Goal: Information Seeking & Learning: Learn about a topic

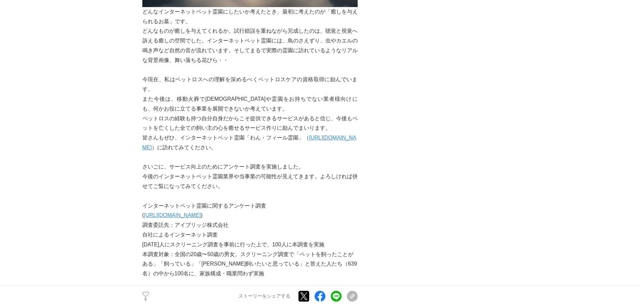
scroll to position [2557, 0]
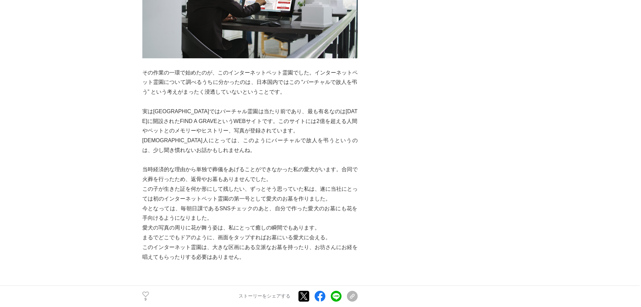
drag, startPoint x: 409, startPoint y: 183, endPoint x: 341, endPoint y: 91, distance: 114.7
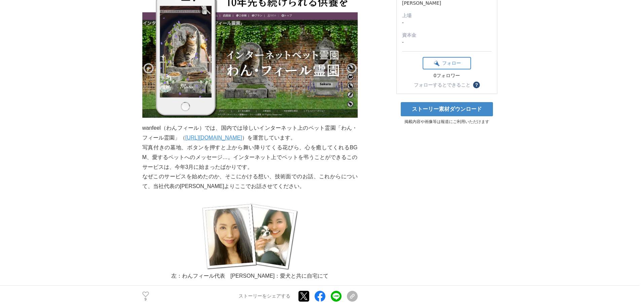
scroll to position [0, 0]
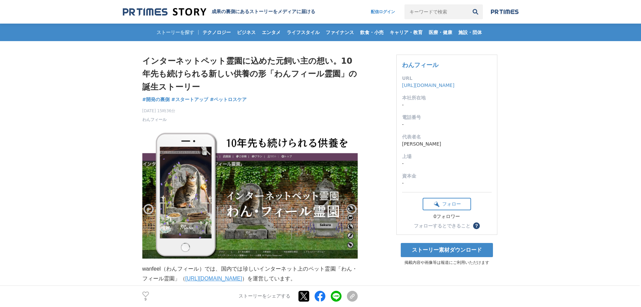
drag, startPoint x: 164, startPoint y: 201, endPoint x: 175, endPoint y: 106, distance: 95.1
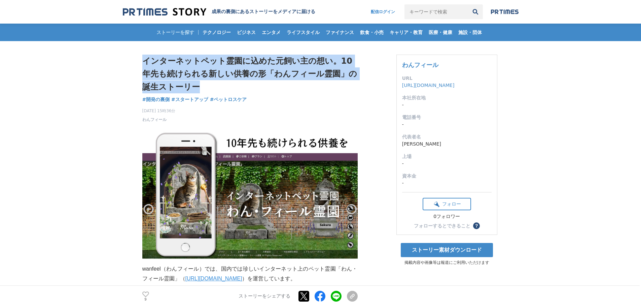
drag, startPoint x: 143, startPoint y: 58, endPoint x: 238, endPoint y: 87, distance: 99.0
click at [238, 87] on h1 "インターネットペット霊園に込めた元飼い主の想い。10年先も続けられる新しい供養の形「わんフィール霊園」の誕生ストーリー" at bounding box center [249, 74] width 215 height 39
drag, startPoint x: 270, startPoint y: 102, endPoint x: 137, endPoint y: 62, distance: 138.6
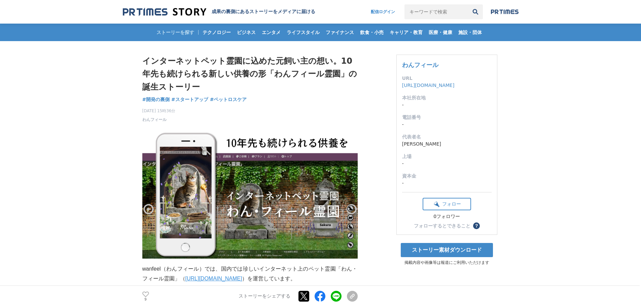
drag, startPoint x: 140, startPoint y: 61, endPoint x: 287, endPoint y: 101, distance: 152.7
click at [287, 101] on div "インターネットペット霊園に込めた元飼い主の想い。10年先も続けられる新しい供養の形「わんフィール霊園」の誕生ストーリー 開発の裏側 #開発の裏側 #スタートア…" at bounding box center [249, 89] width 215 height 68
drag, startPoint x: 277, startPoint y: 101, endPoint x: 143, endPoint y: 62, distance: 139.5
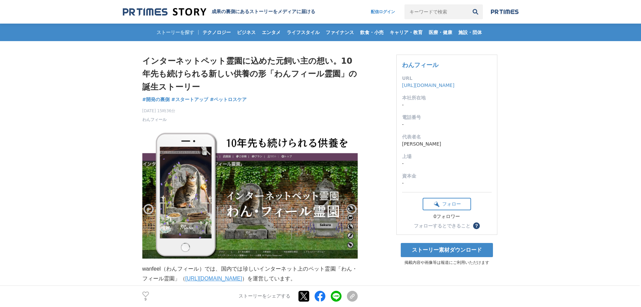
click at [143, 62] on div "インターネットペット霊園に込めた元飼い主の想い。10年先も続けられる新しい供養の形「わんフィール霊園」の誕生ストーリー 開発の裏側 #開発の裏側 #スタートア…" at bounding box center [249, 89] width 215 height 68
drag, startPoint x: 142, startPoint y: 59, endPoint x: 275, endPoint y: 104, distance: 139.8
click at [275, 104] on div "インターネットペット霊園に込めた元飼い主の想い。10年先も続けられる新しい供養の形「わんフィール霊園」の誕生ストーリー 開発の裏側 #開発の裏側 #スタートア…" at bounding box center [249, 89] width 215 height 68
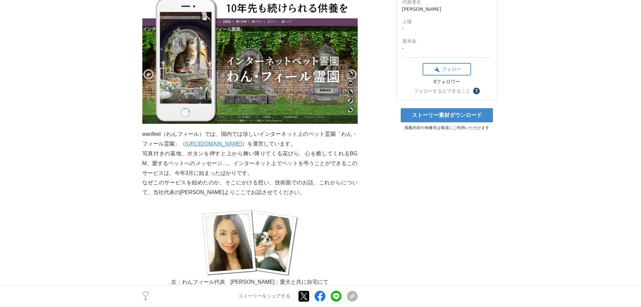
scroll to position [202, 0]
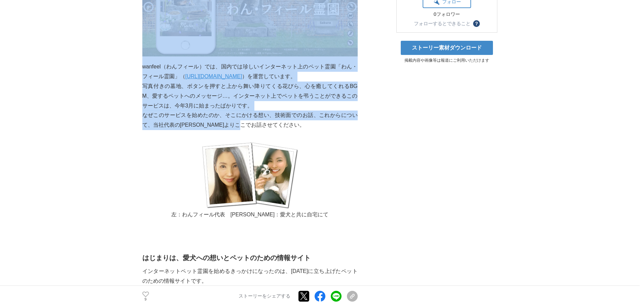
drag, startPoint x: 268, startPoint y: 127, endPoint x: 139, endPoint y: 66, distance: 142.2
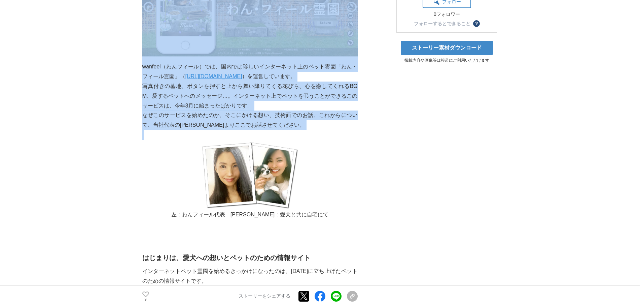
drag, startPoint x: 141, startPoint y: 68, endPoint x: 324, endPoint y: 130, distance: 193.9
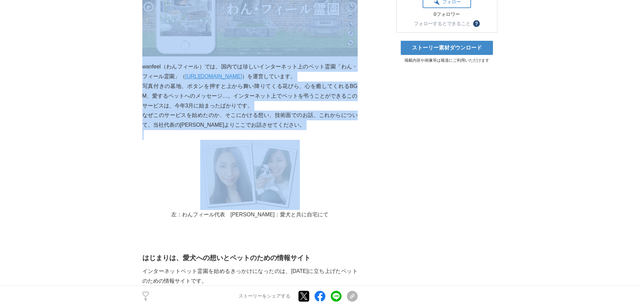
click at [324, 129] on p "なぜこのサービスを始めたのか、そこにかける想い、技術面でのお話、これからについて、当社代表の[PERSON_NAME]よりここでお話させてください。" at bounding box center [249, 120] width 215 height 20
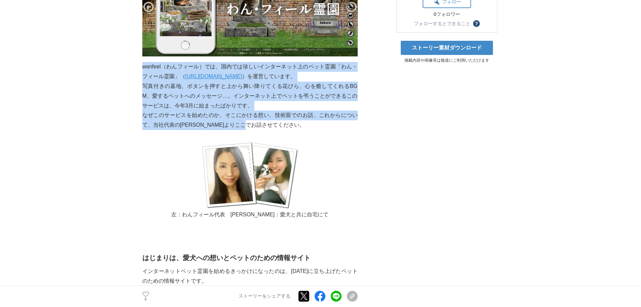
drag, startPoint x: 324, startPoint y: 127, endPoint x: 142, endPoint y: 71, distance: 190.3
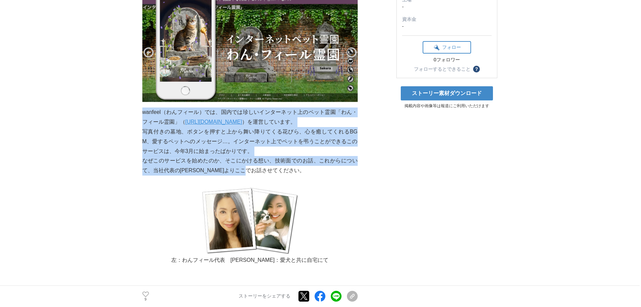
scroll to position [168, 0]
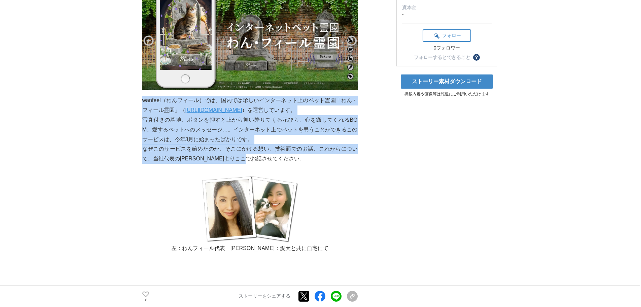
click at [213, 133] on p "写真付きの墓地、ボタンを押すと上から舞い降りてくる花びら、心を癒してくれるBGM、愛するペットへのメッセージ…。インターネット上でペットを弔うことができるこの…" at bounding box center [249, 129] width 215 height 29
drag, startPoint x: 272, startPoint y: 159, endPoint x: 143, endPoint y: 102, distance: 141.0
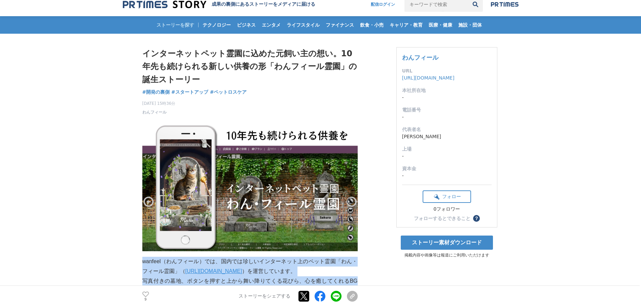
scroll to position [0, 0]
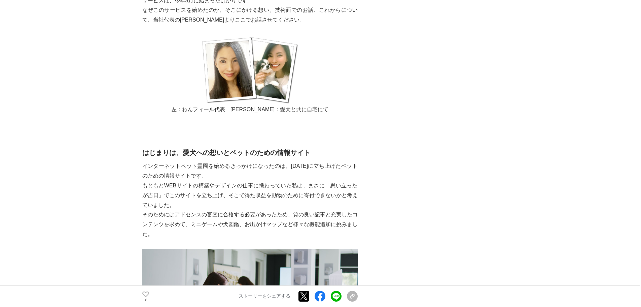
scroll to position [337, 0]
